Goal: Task Accomplishment & Management: Manage account settings

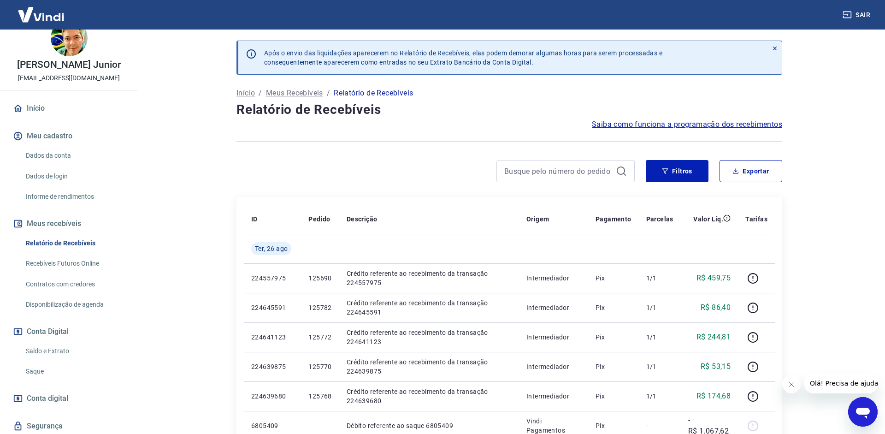
scroll to position [47, 0]
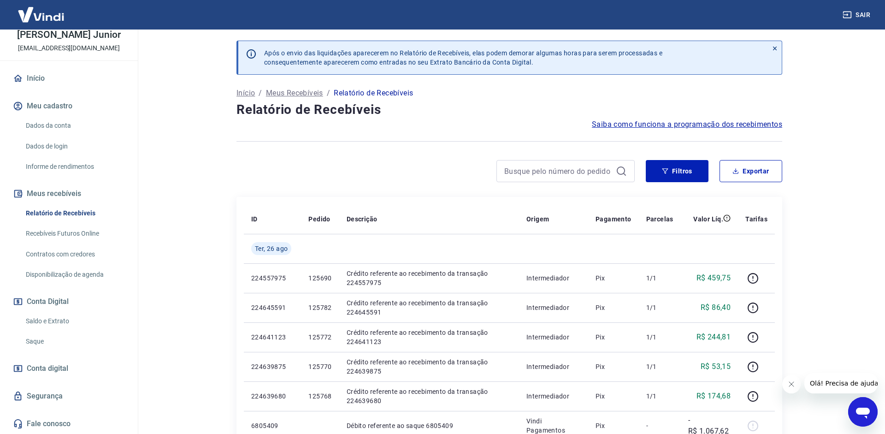
click at [54, 342] on link "Saque" at bounding box center [74, 341] width 105 height 19
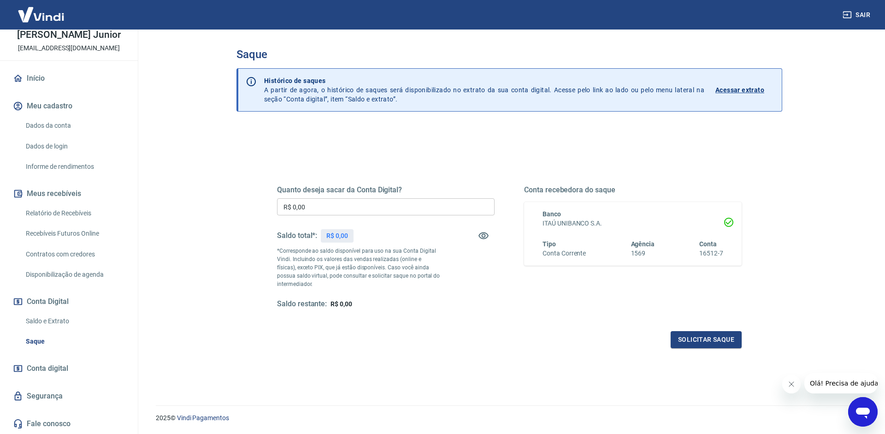
click at [333, 203] on input "R$ 0,00" at bounding box center [386, 206] width 218 height 17
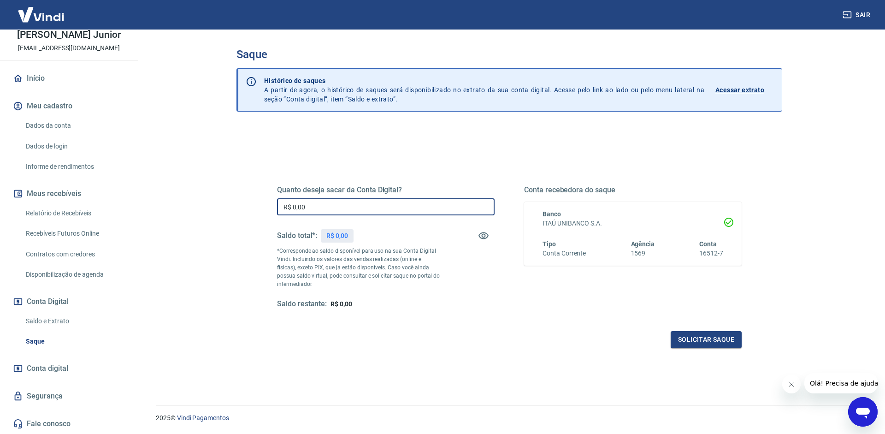
drag, startPoint x: 332, startPoint y: 204, endPoint x: 253, endPoint y: 203, distance: 79.8
click at [277, 203] on input "R$ 0,00" at bounding box center [386, 206] width 218 height 17
click at [334, 204] on input "R$ 0,00" at bounding box center [386, 206] width 218 height 17
drag, startPoint x: 306, startPoint y: 206, endPoint x: 281, endPoint y: 207, distance: 24.9
click at [281, 207] on input "R$ 0,00" at bounding box center [386, 206] width 218 height 17
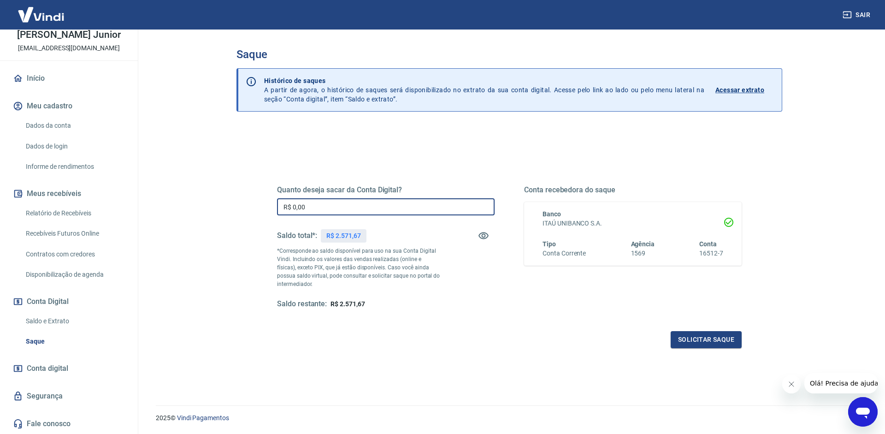
click at [303, 202] on input "R$ 0,00" at bounding box center [386, 206] width 218 height 17
type input "R$ 2.571,67"
click at [721, 338] on button "Solicitar saque" at bounding box center [706, 339] width 71 height 17
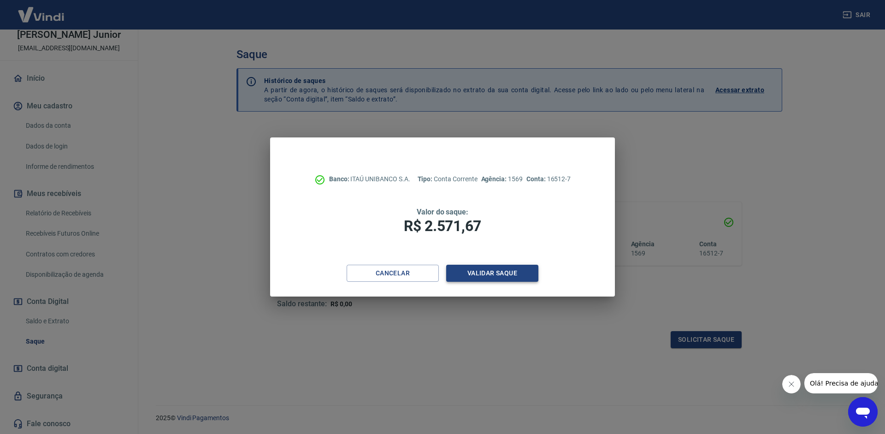
click at [489, 276] on button "Validar saque" at bounding box center [492, 273] width 92 height 17
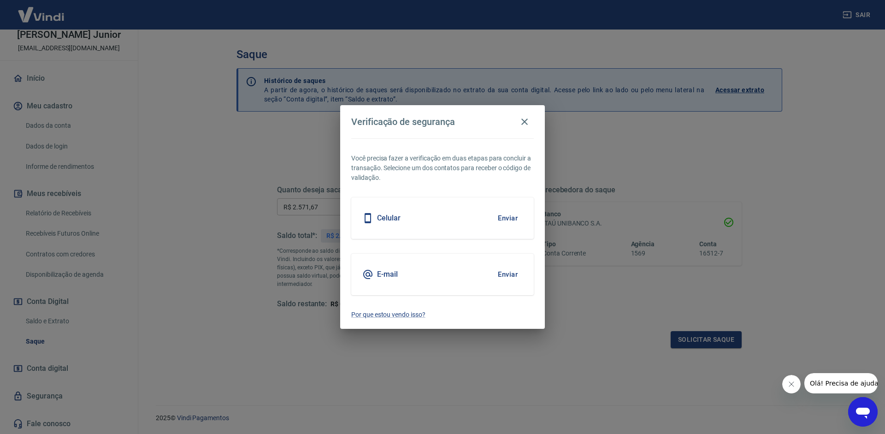
click at [473, 276] on div "E-mail Enviar" at bounding box center [442, 274] width 183 height 41
click at [513, 277] on button "Enviar" at bounding box center [508, 274] width 30 height 19
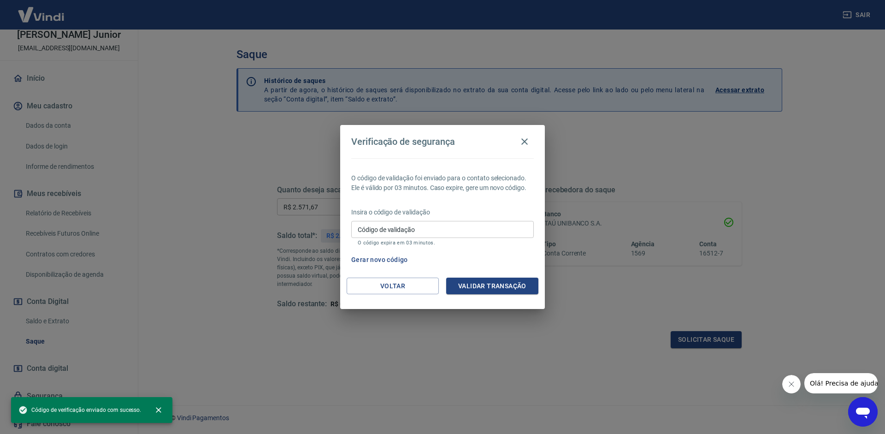
click at [509, 273] on div "O código de validação foi enviado para o contato selecionado. Ele é válido por …" at bounding box center [442, 217] width 205 height 119
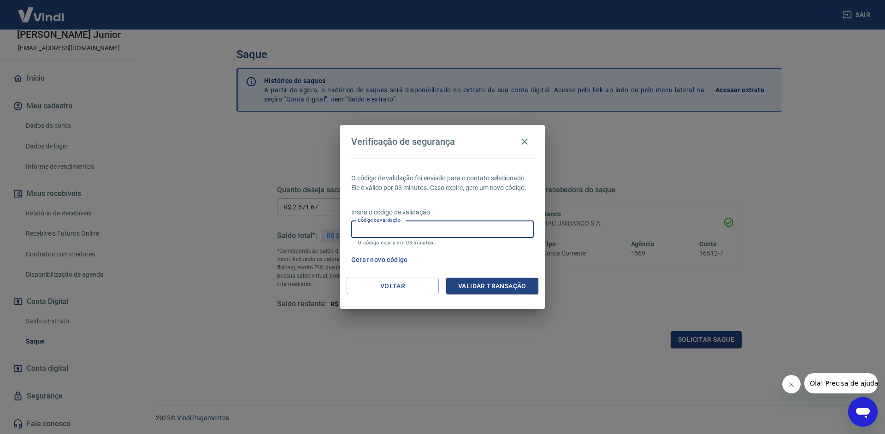
click at [478, 229] on input "Código de validação" at bounding box center [442, 229] width 183 height 17
paste input "967701"
type input "967701"
click at [481, 281] on button "Validar transação" at bounding box center [492, 286] width 92 height 17
